Goal: Task Accomplishment & Management: Complete application form

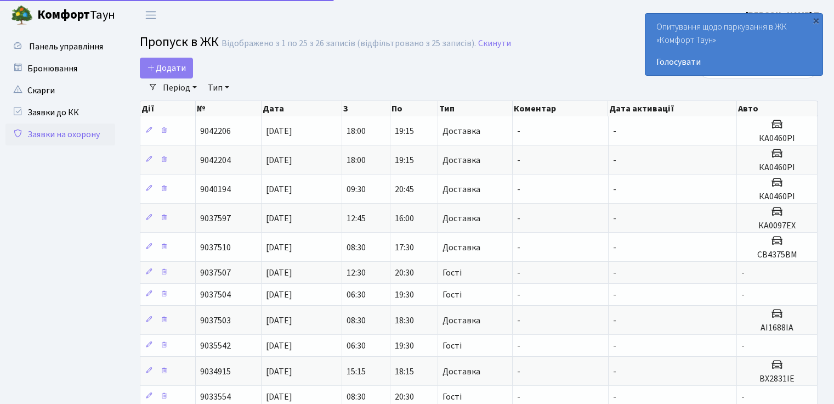
select select "25"
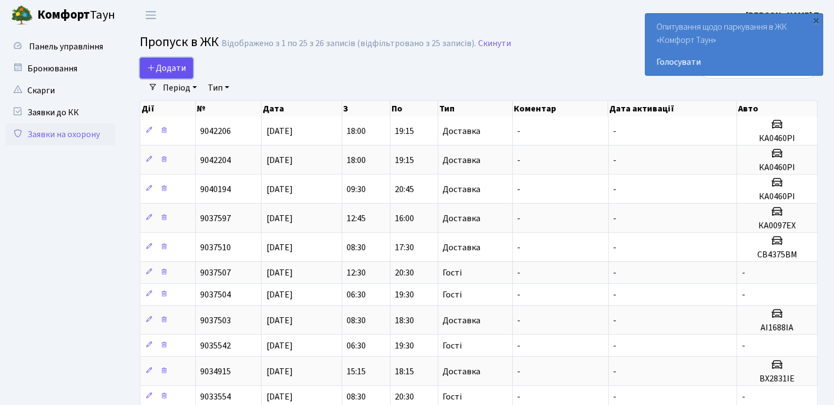
click at [157, 64] on span "Додати" at bounding box center [166, 68] width 39 height 12
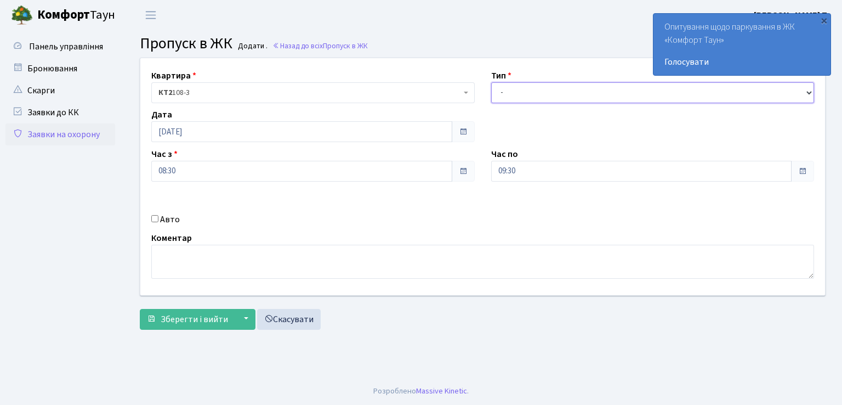
click at [511, 96] on select "- Доставка Таксі Гості Сервіс" at bounding box center [652, 92] width 323 height 21
select select "1"
click at [491, 82] on select "- Доставка Таксі Гості Сервіс" at bounding box center [652, 92] width 323 height 21
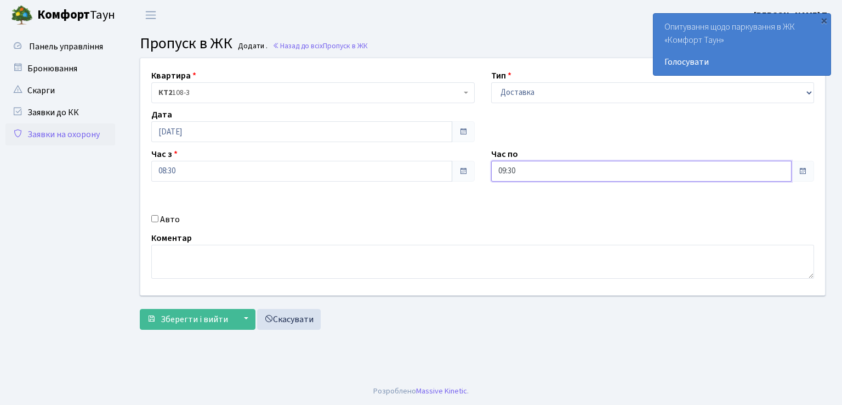
click at [553, 169] on input "09:30" at bounding box center [641, 171] width 301 height 21
click at [522, 209] on icon at bounding box center [522, 209] width 30 height 30
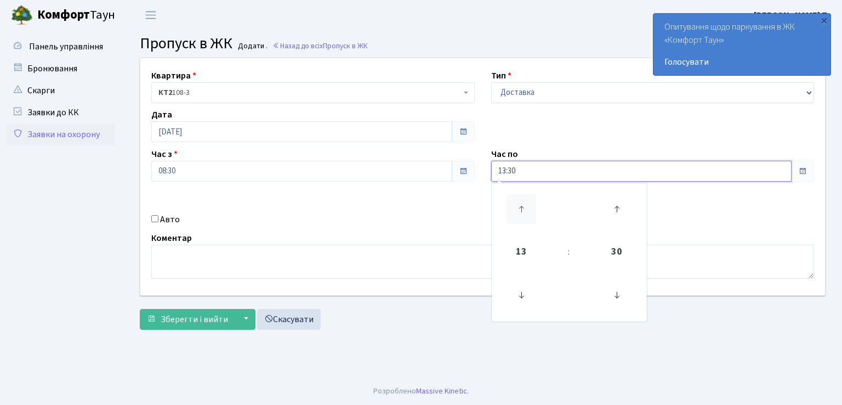
click at [522, 209] on icon at bounding box center [522, 209] width 30 height 30
type input "17:30"
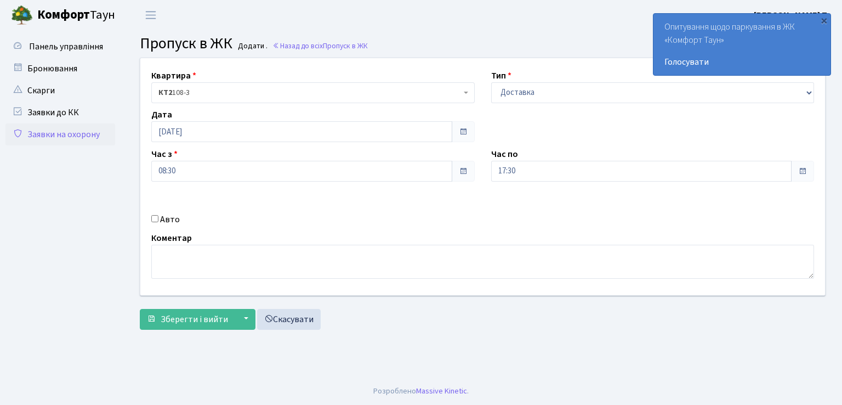
click at [152, 218] on input "Авто" at bounding box center [154, 218] width 7 height 7
checkbox input "true"
click at [568, 211] on input "text" at bounding box center [652, 210] width 323 height 21
type input "АІ1688ІА"
click at [192, 319] on span "Зберегти і вийти" at bounding box center [194, 319] width 67 height 12
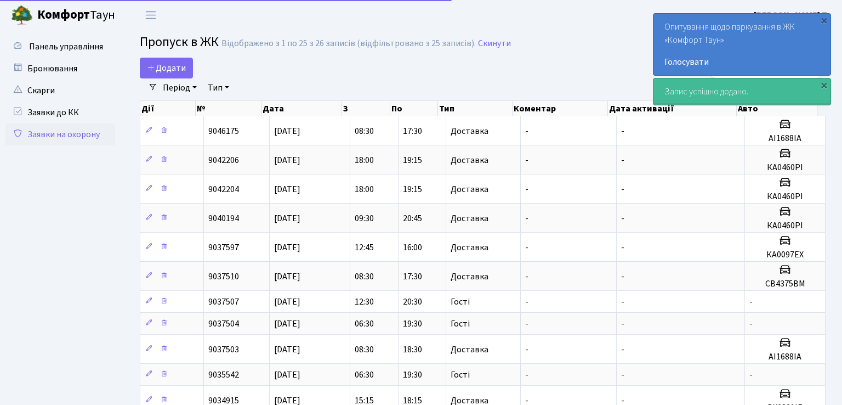
select select "25"
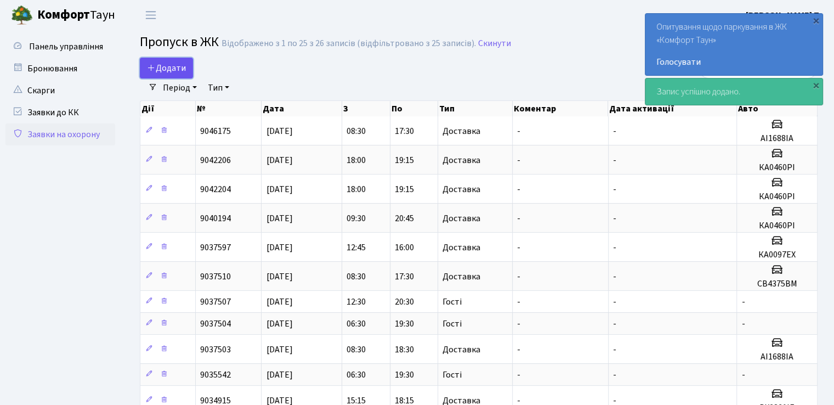
click at [174, 64] on span "Додати" at bounding box center [166, 68] width 39 height 12
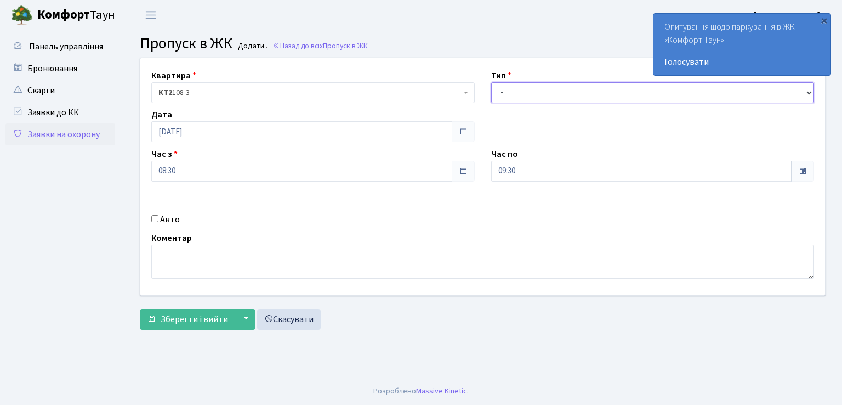
click at [502, 89] on select "- Доставка Таксі Гості Сервіс" at bounding box center [652, 92] width 323 height 21
select select "3"
click at [491, 82] on select "- Доставка Таксі Гості Сервіс" at bounding box center [652, 92] width 323 height 21
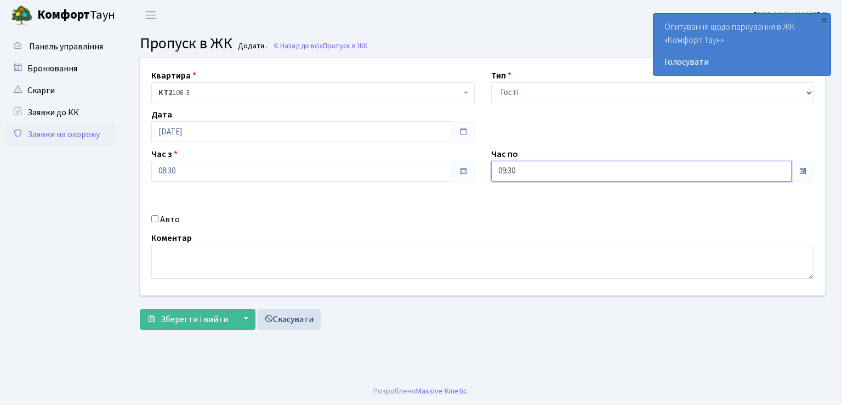
click at [527, 170] on input "09:30" at bounding box center [641, 171] width 301 height 21
click at [525, 213] on icon at bounding box center [522, 209] width 30 height 30
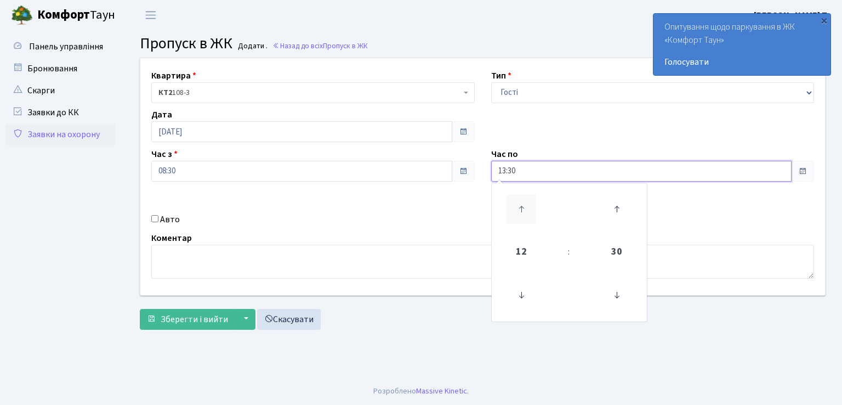
click at [525, 213] on icon at bounding box center [522, 209] width 30 height 30
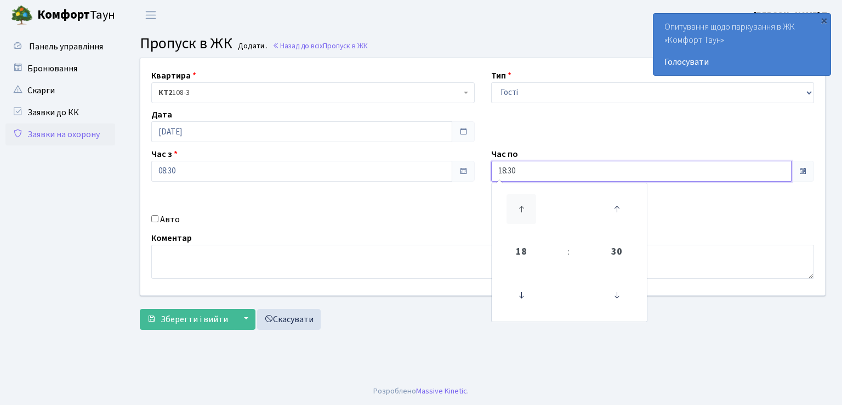
click at [525, 213] on icon at bounding box center [522, 209] width 30 height 30
type input "20:30"
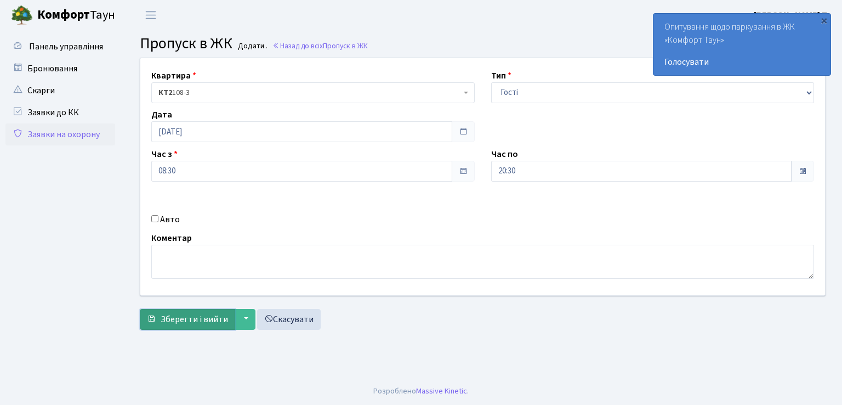
click at [204, 319] on span "Зберегти і вийти" at bounding box center [194, 319] width 67 height 12
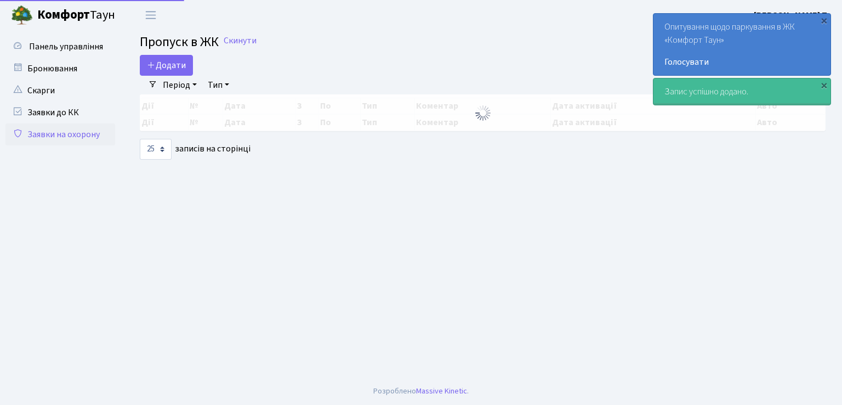
select select "25"
